Goal: Task Accomplishment & Management: Use online tool/utility

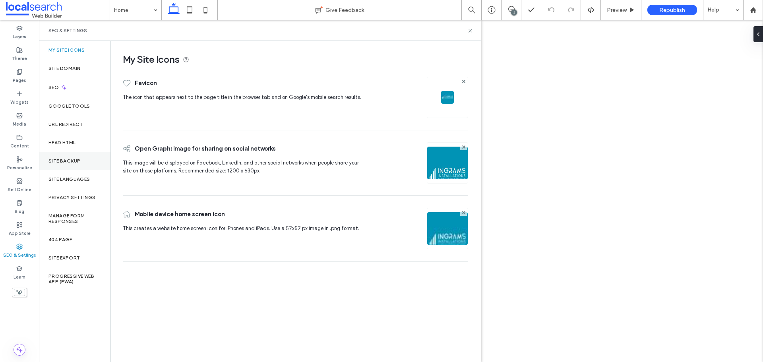
click at [58, 165] on div "Site Backup" at bounding box center [75, 161] width 72 height 18
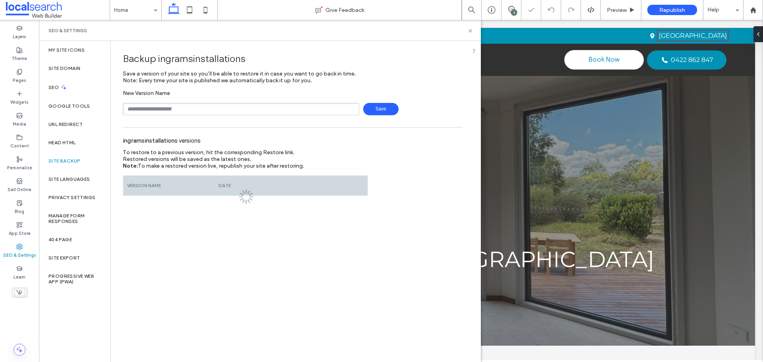
click at [200, 109] on input "text" at bounding box center [241, 109] width 237 height 12
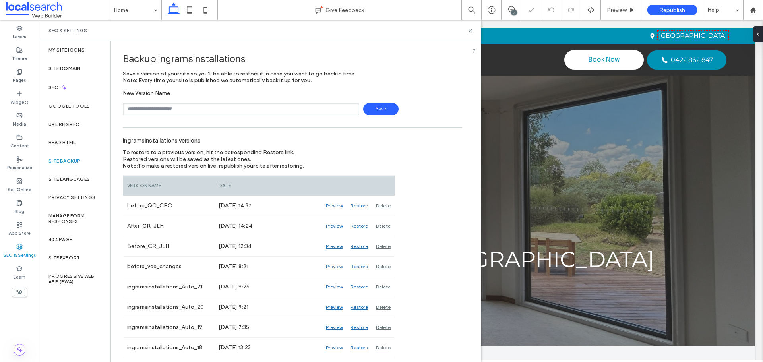
click at [200, 109] on input "text" at bounding box center [241, 109] width 237 height 12
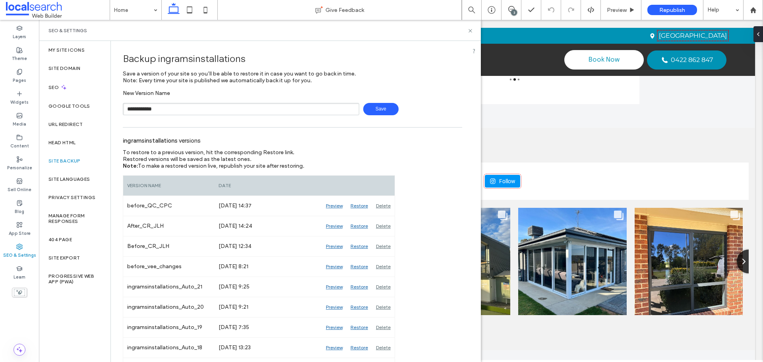
type input "**********"
click at [368, 112] on span "Save" at bounding box center [380, 109] width 35 height 12
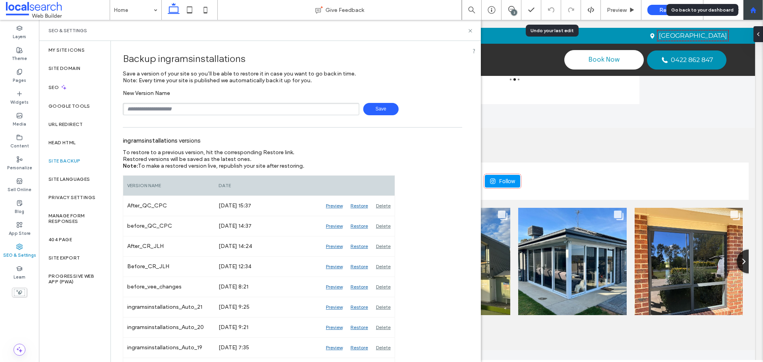
drag, startPoint x: 763, startPoint y: 4, endPoint x: 751, endPoint y: 13, distance: 14.6
click at [762, 4] on div at bounding box center [753, 10] width 20 height 20
